Goal: Task Accomplishment & Management: Use online tool/utility

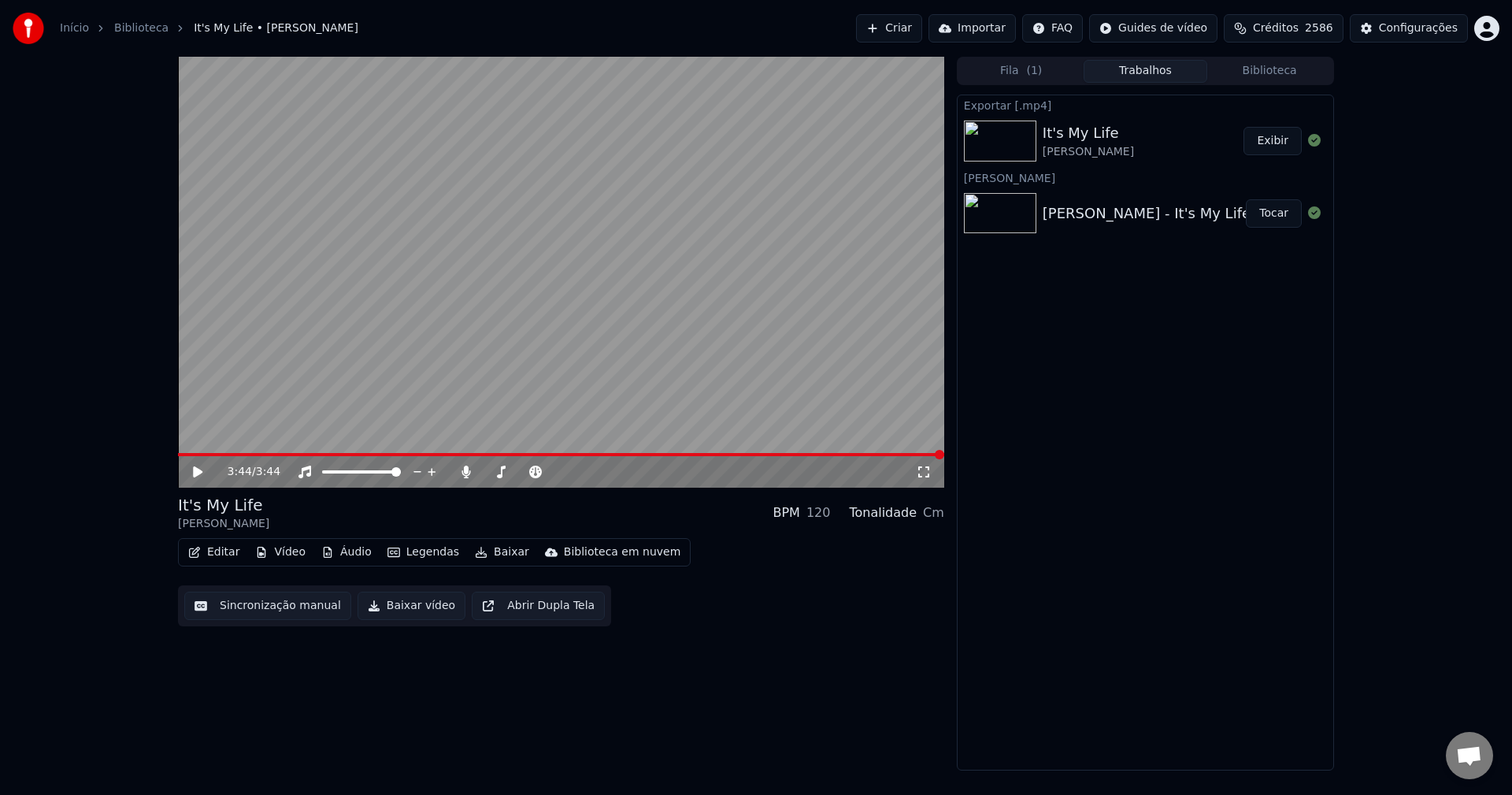
click at [894, 30] on button "Criar" at bounding box center [889, 29] width 66 height 29
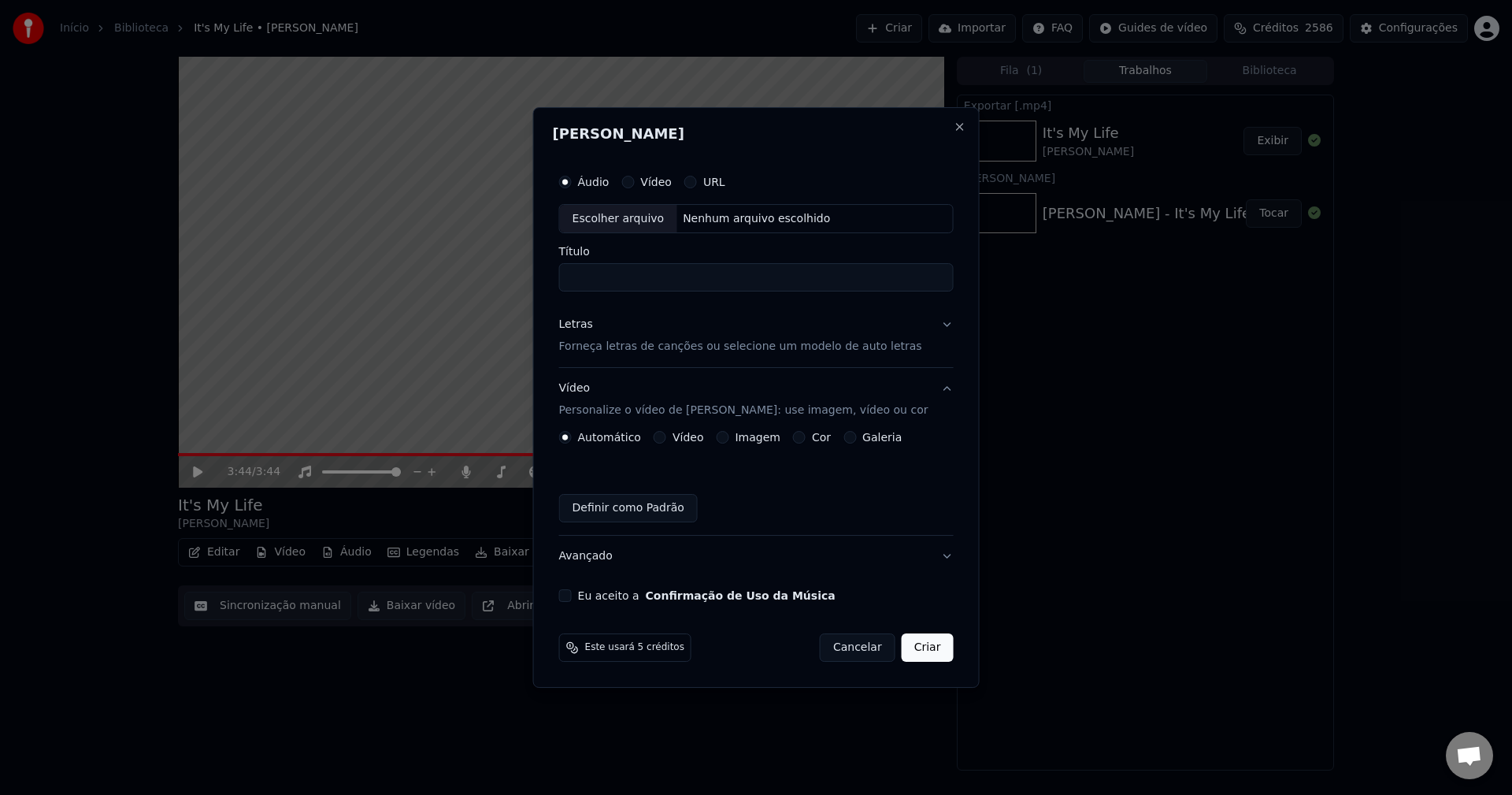
click at [630, 213] on div "Escolher arquivo" at bounding box center [618, 220] width 117 height 29
type input "**********"
click at [626, 341] on p "Forneça letras de canções ou selecione um modelo de auto letras" at bounding box center [740, 347] width 363 height 15
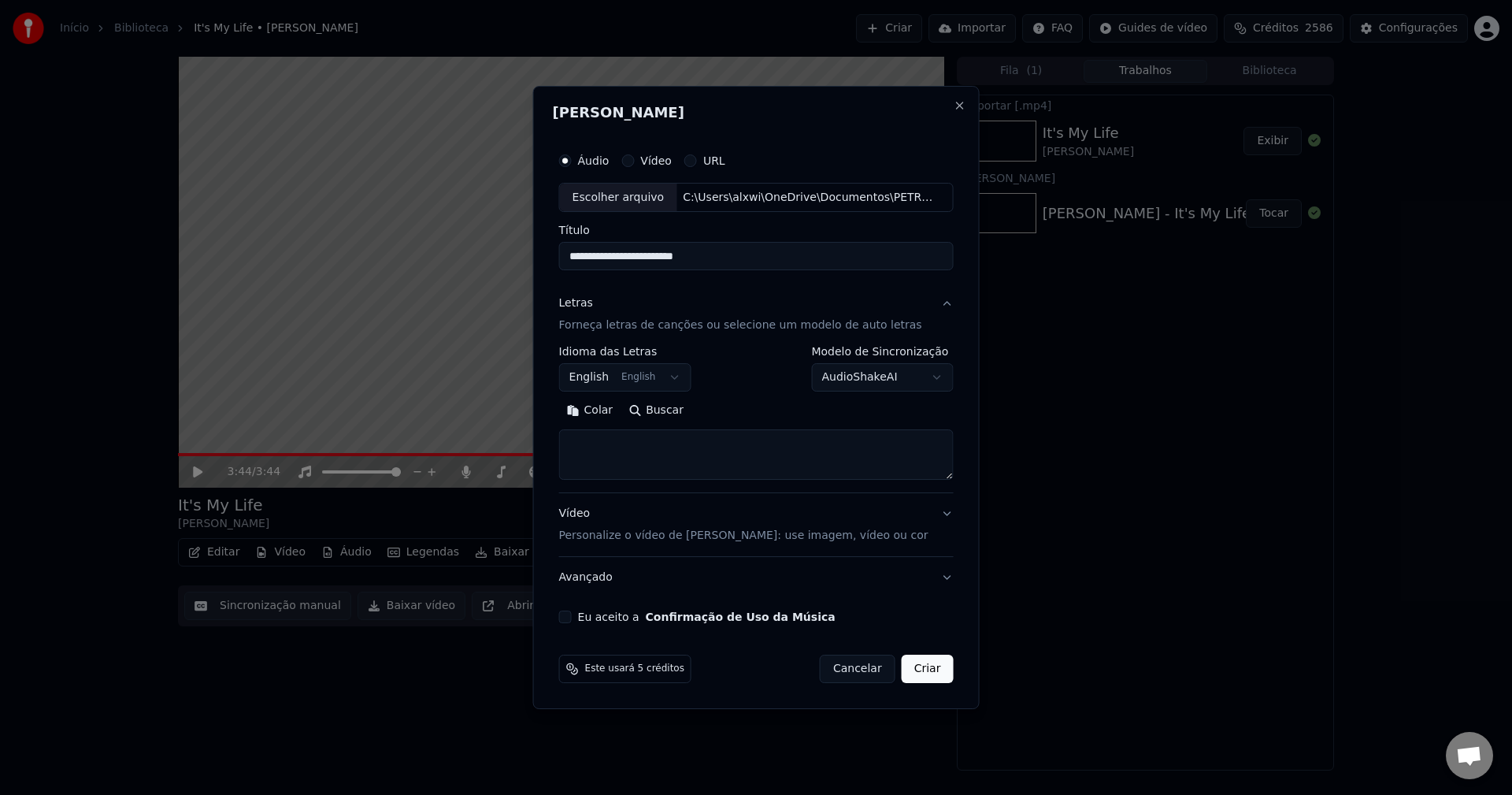
click at [640, 445] on textarea at bounding box center [756, 455] width 394 height 51
paste textarea "**********"
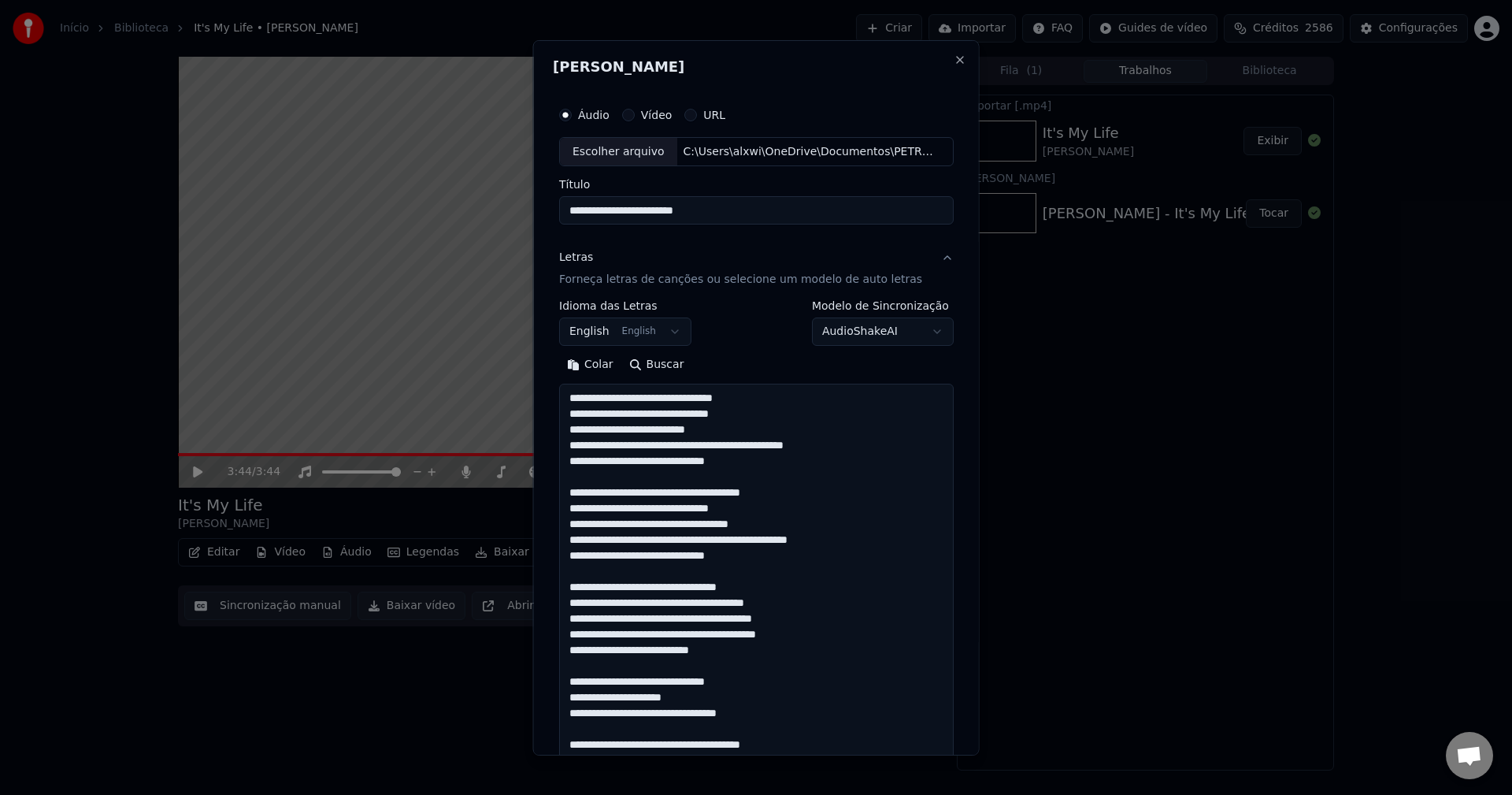
scroll to position [1311, 0]
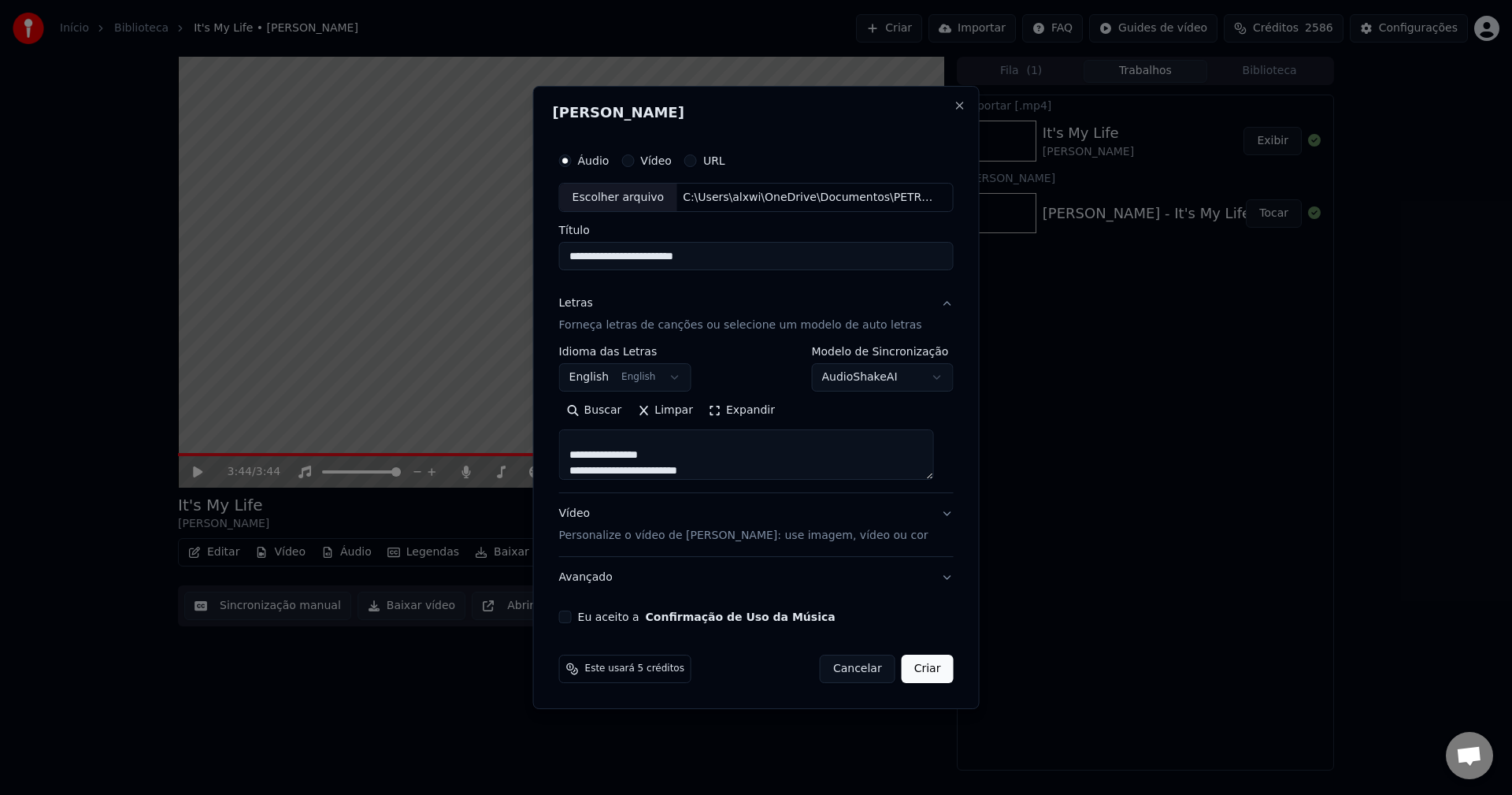
type textarea "**********"
click at [602, 535] on p "Personalize o vídeo de [PERSON_NAME]: use imagem, vídeo ou cor" at bounding box center [743, 535] width 369 height 15
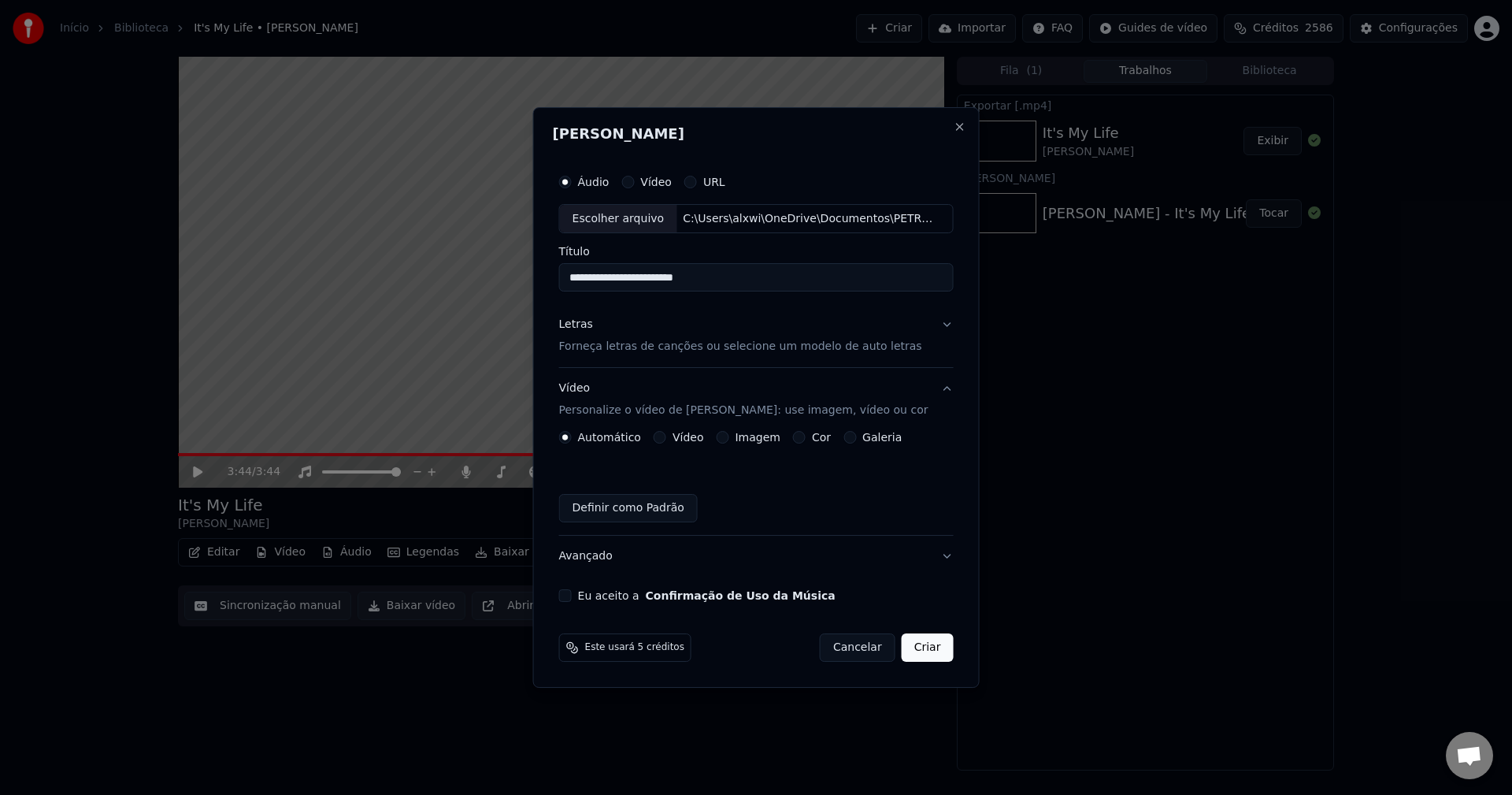
click at [728, 435] on button "Imagem" at bounding box center [721, 436] width 12 height 12
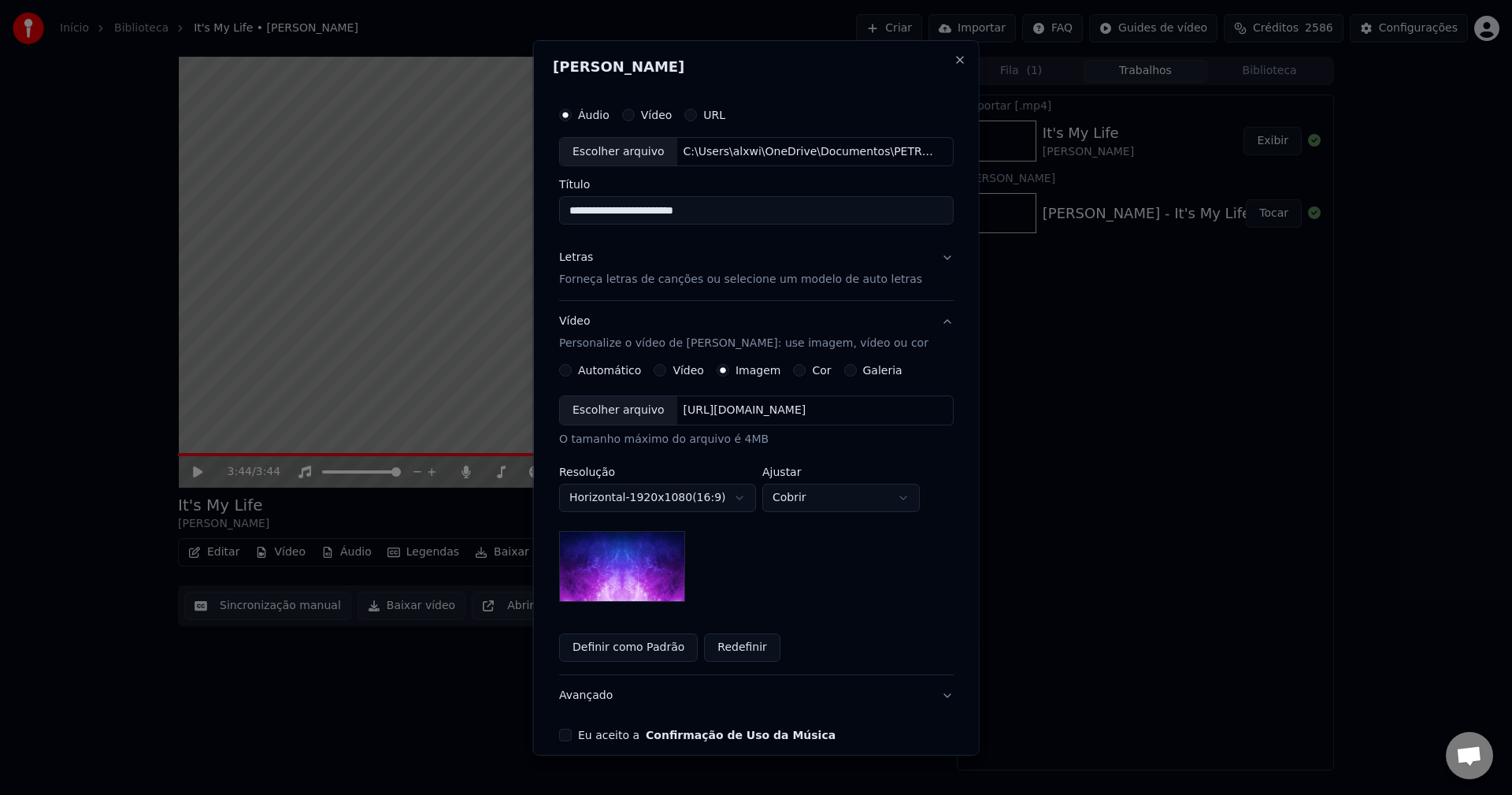
click at [608, 408] on div "Escolher arquivo" at bounding box center [618, 410] width 117 height 29
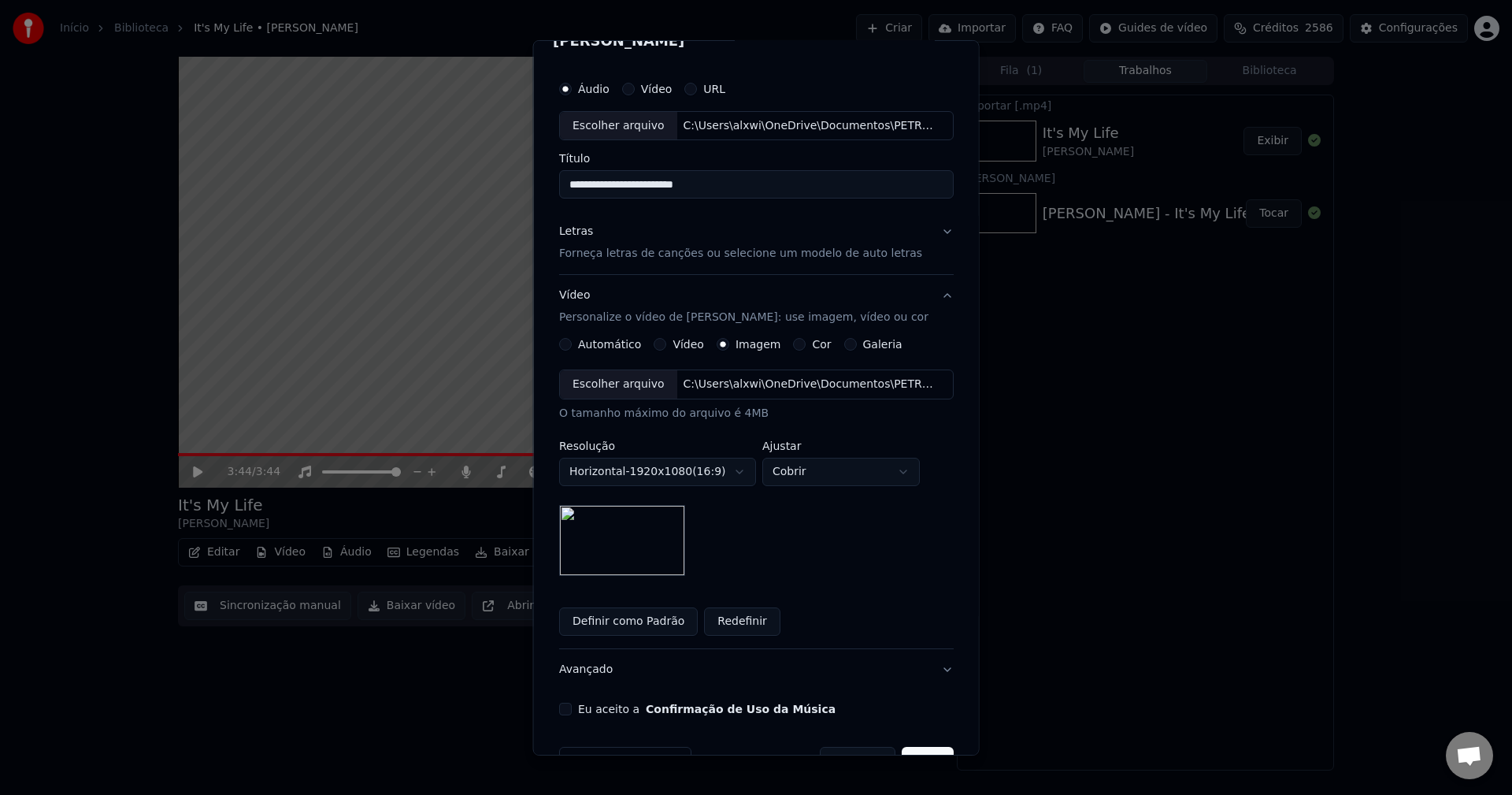
scroll to position [72, 0]
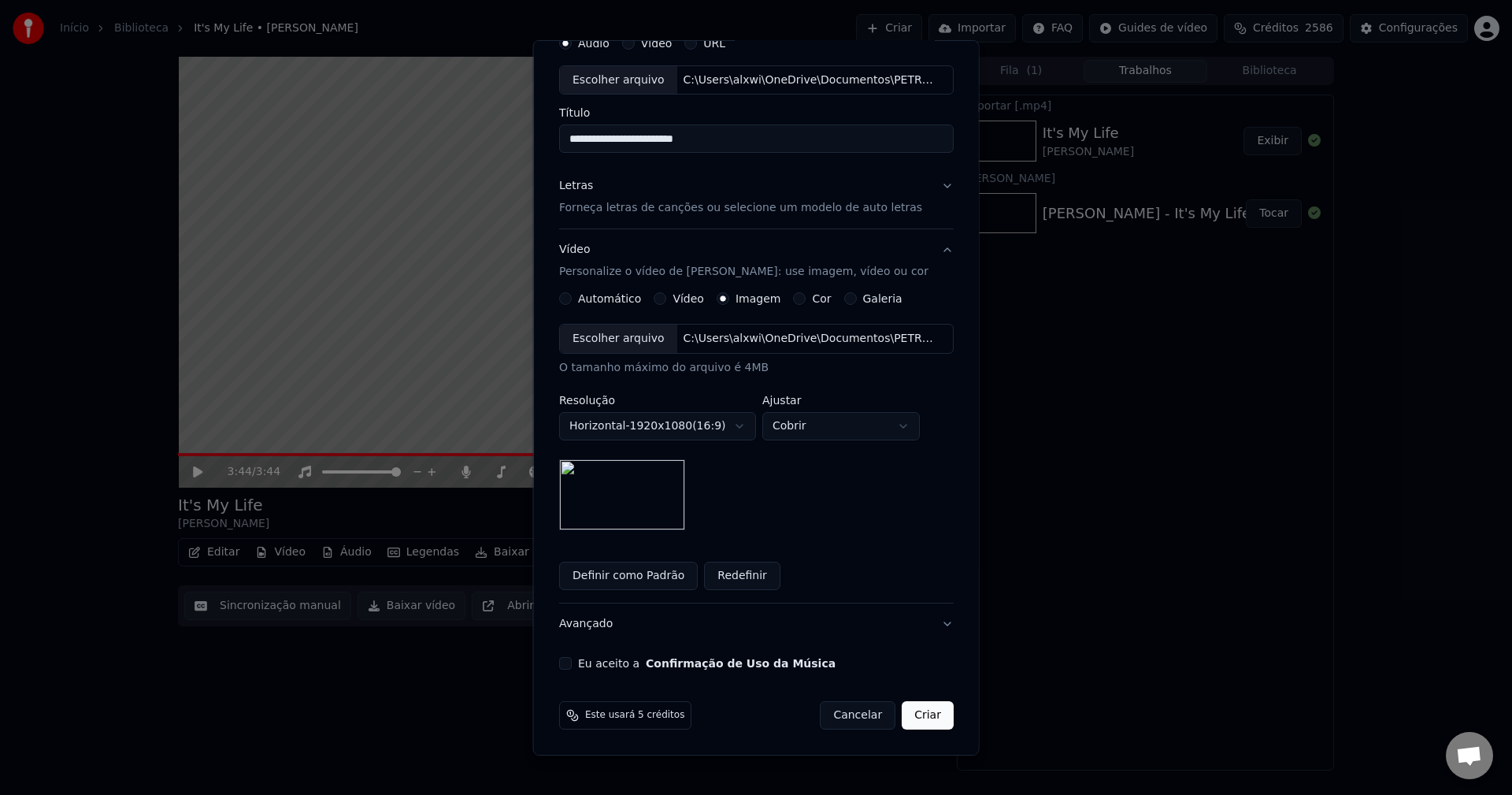
click at [567, 662] on button "Eu aceito a Confirmação de Uso da Música" at bounding box center [565, 663] width 12 height 12
click at [911, 715] on button "Criar" at bounding box center [927, 715] width 52 height 29
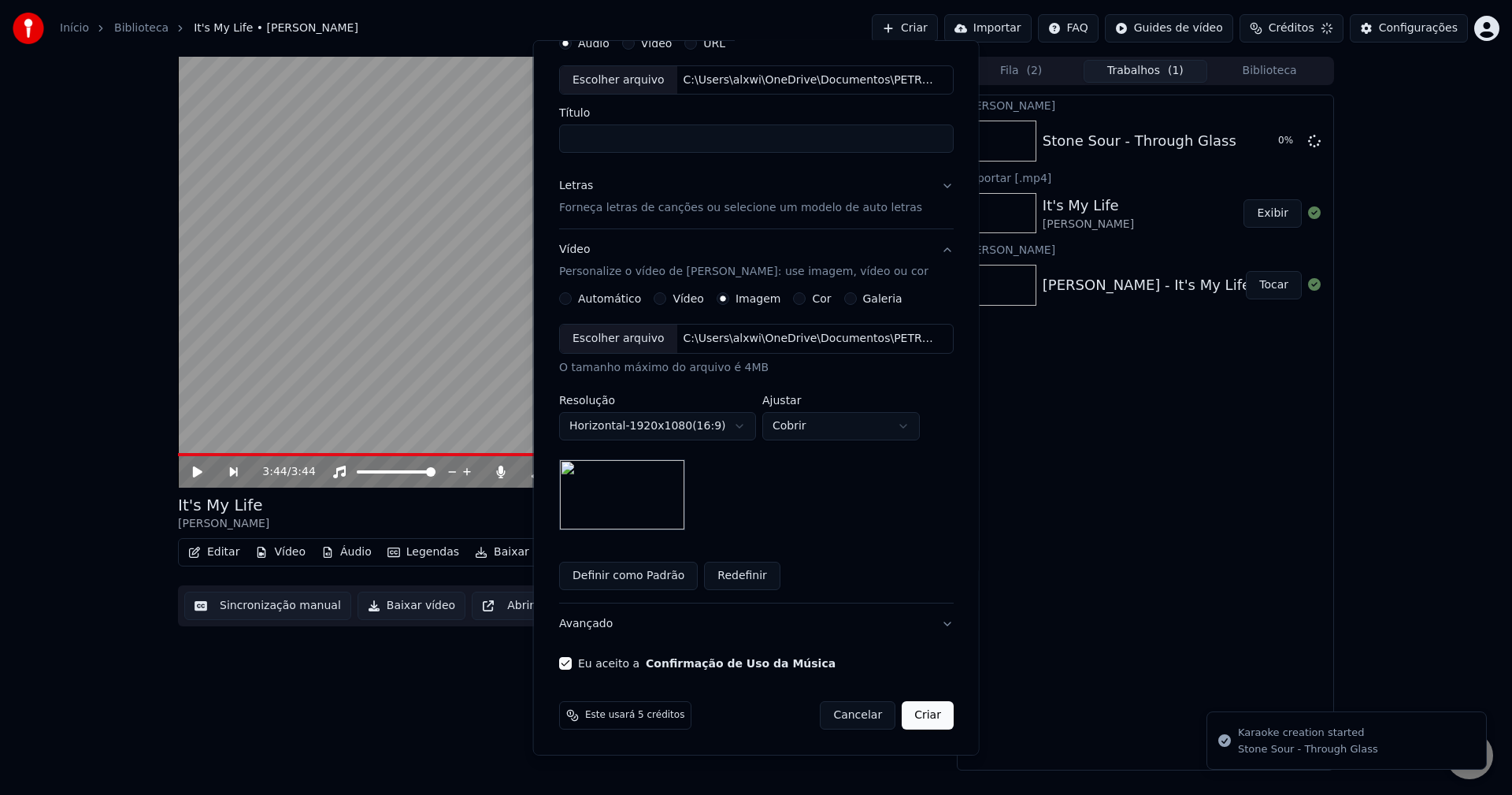
scroll to position [0, 0]
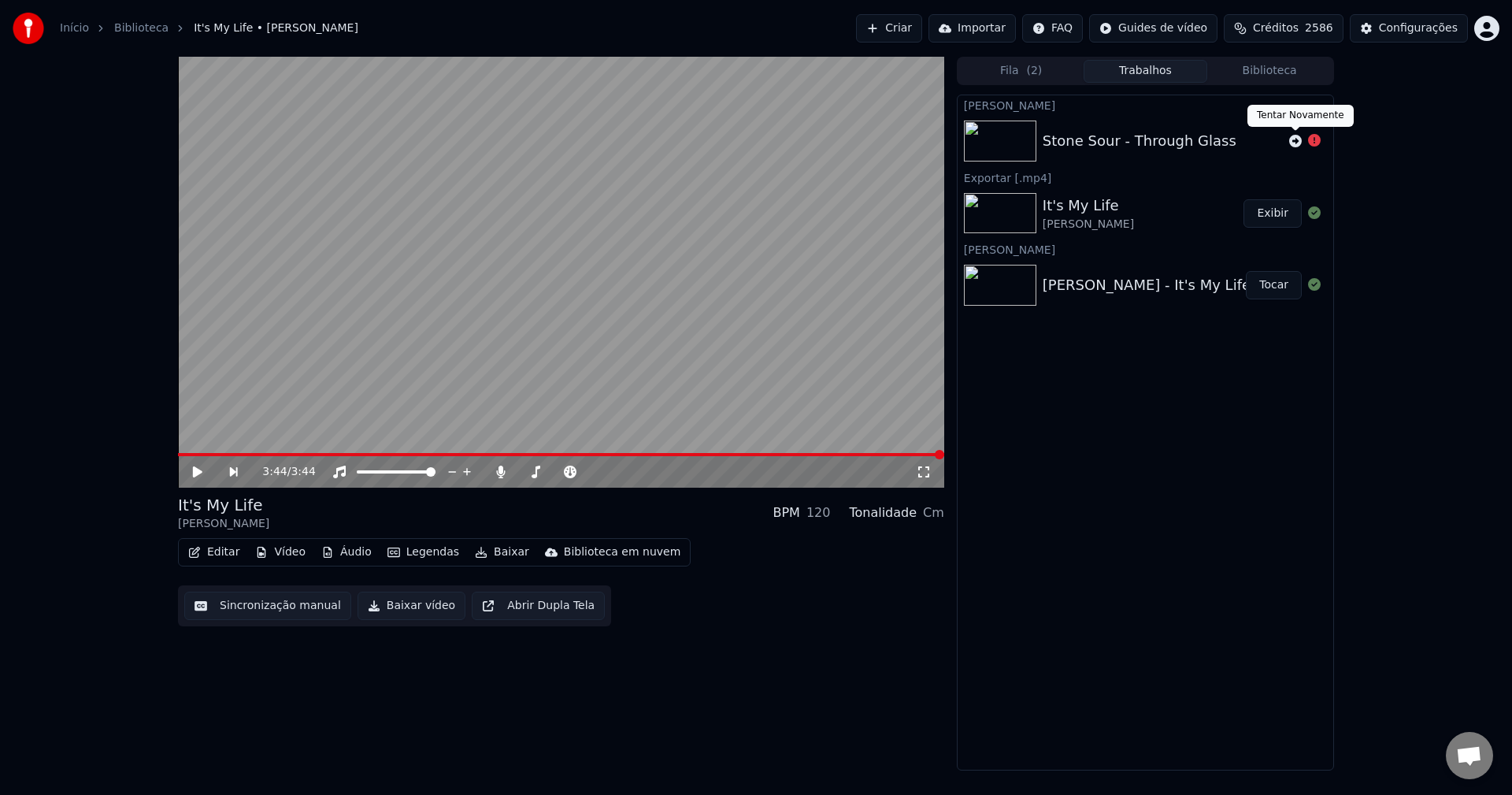
click at [1294, 142] on icon at bounding box center [1294, 140] width 12 height 12
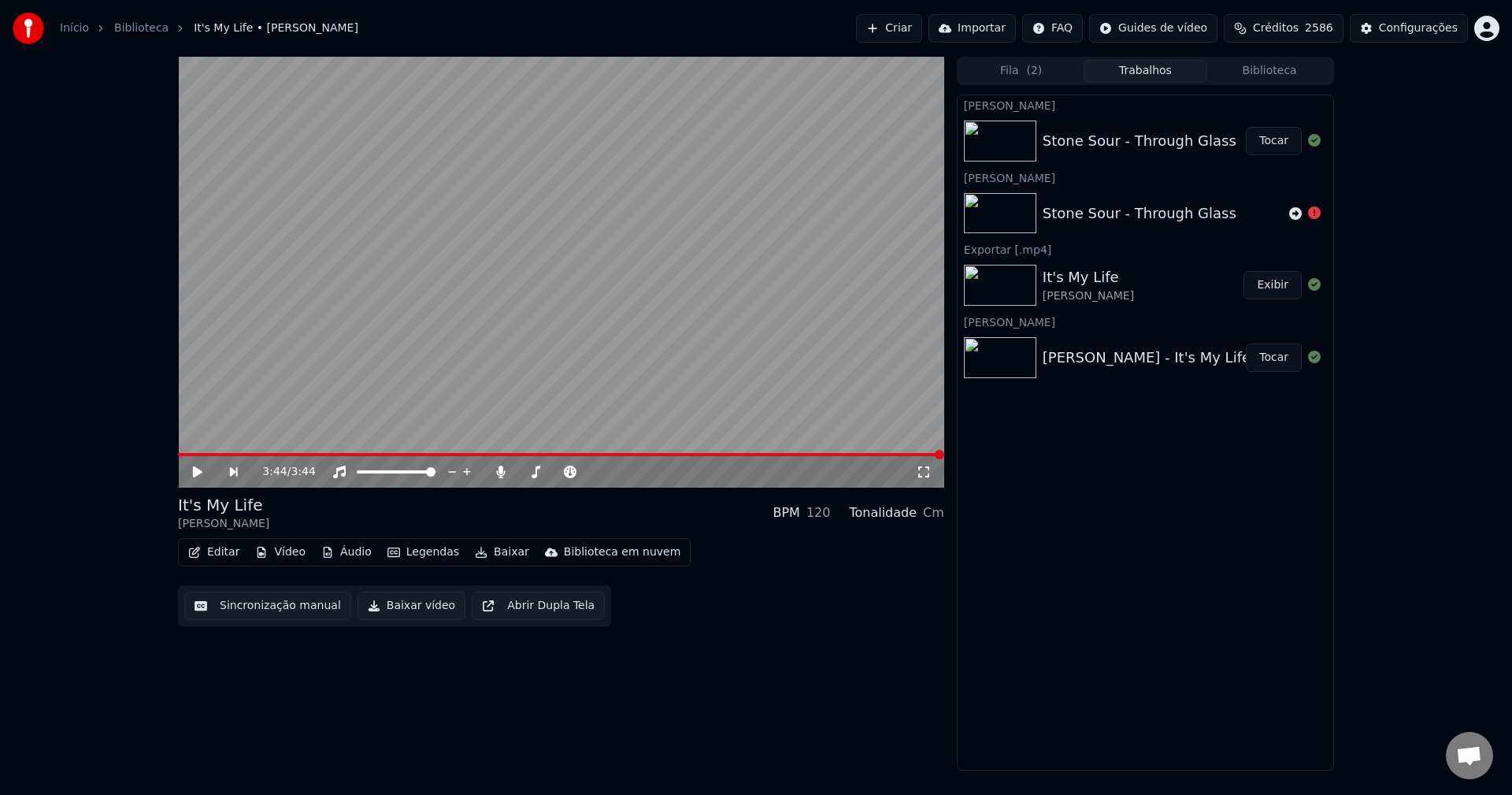
click at [1267, 141] on button "Tocar" at bounding box center [1273, 141] width 56 height 29
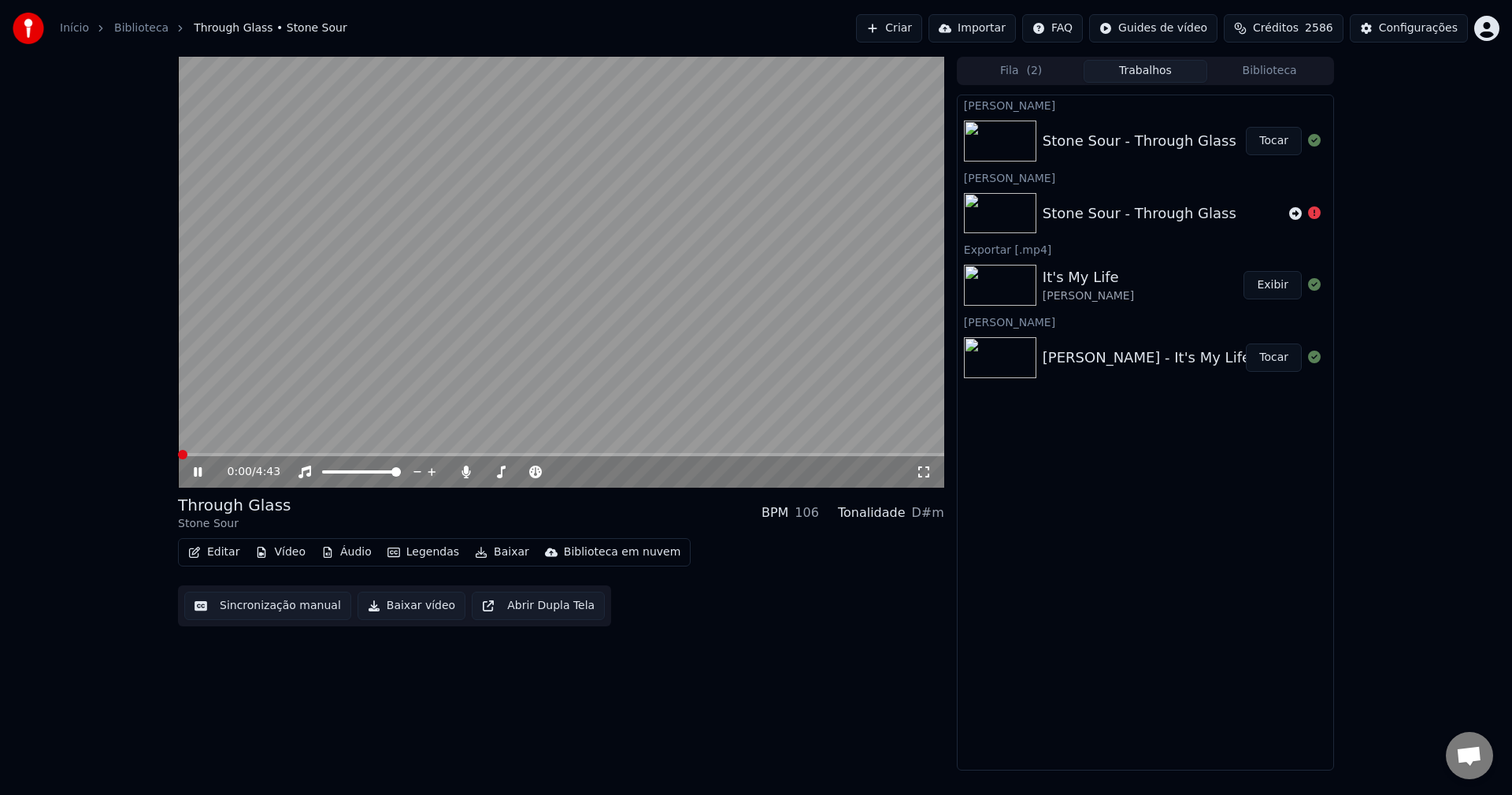
click at [178, 459] on span at bounding box center [183, 455] width 10 height 10
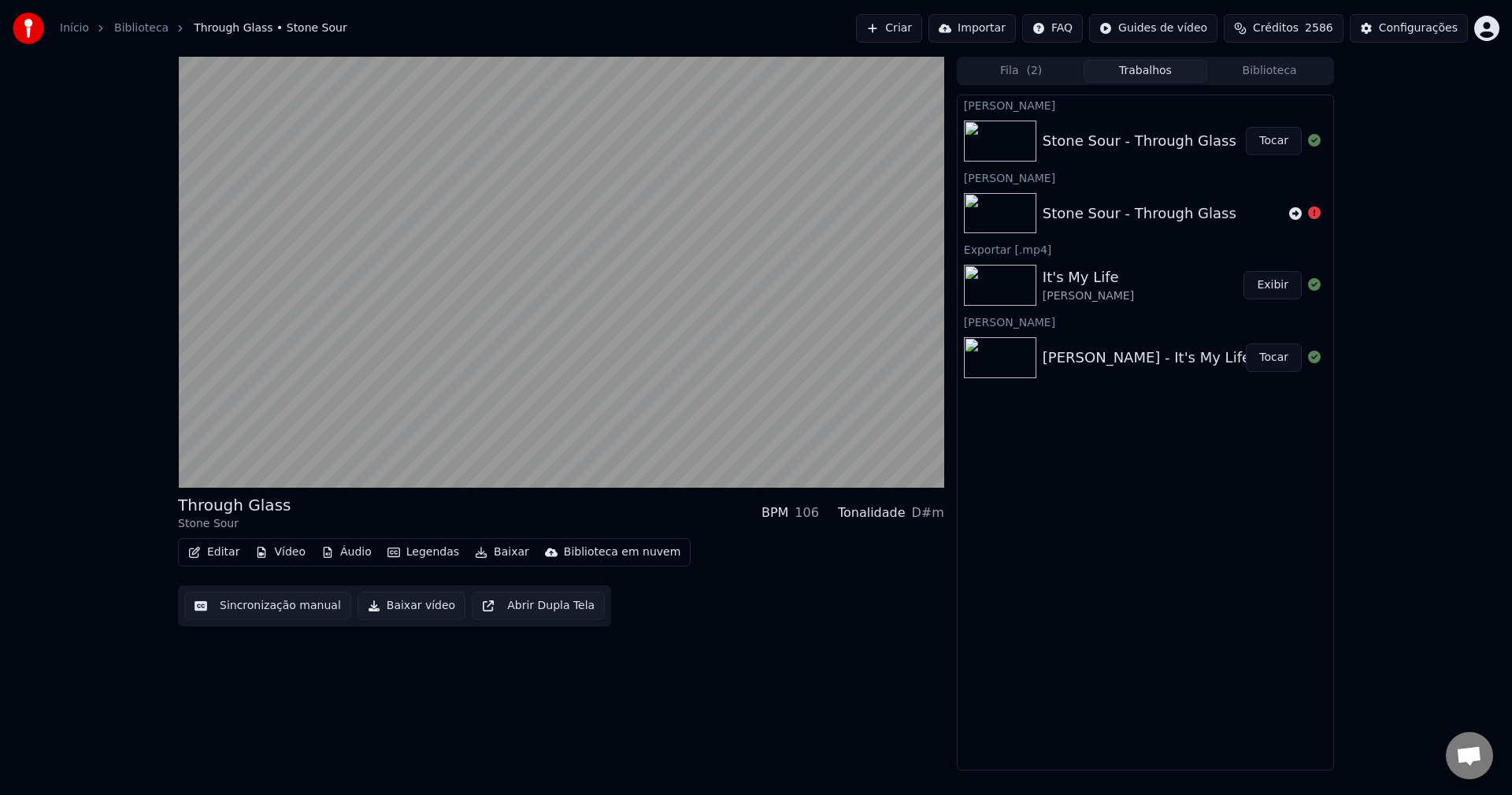
click at [483, 557] on button "Baixar" at bounding box center [502, 551] width 67 height 22
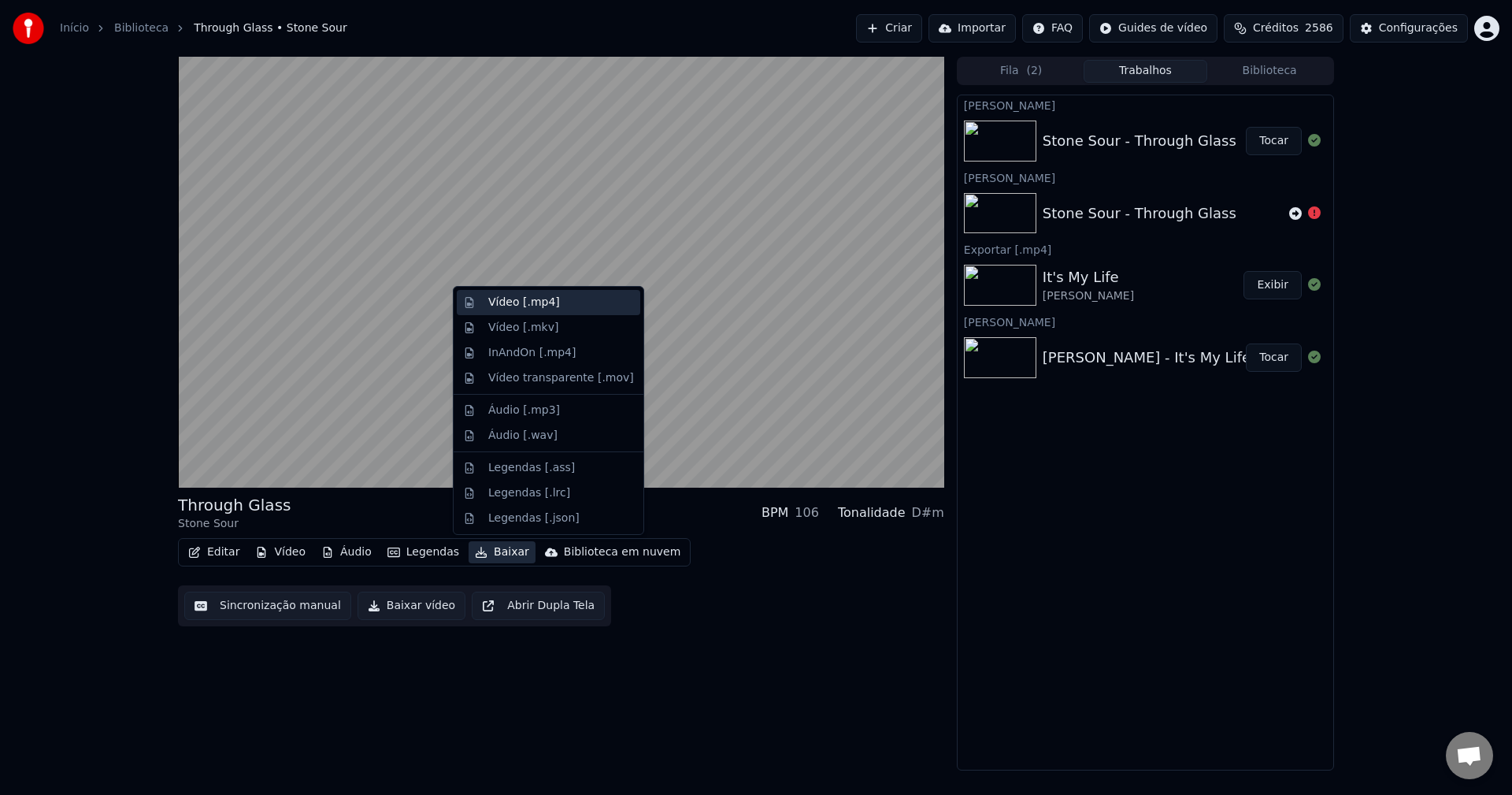
click at [527, 307] on div "Vídeo [.mp4]" at bounding box center [523, 302] width 72 height 15
